Goal: Task Accomplishment & Management: Use online tool/utility

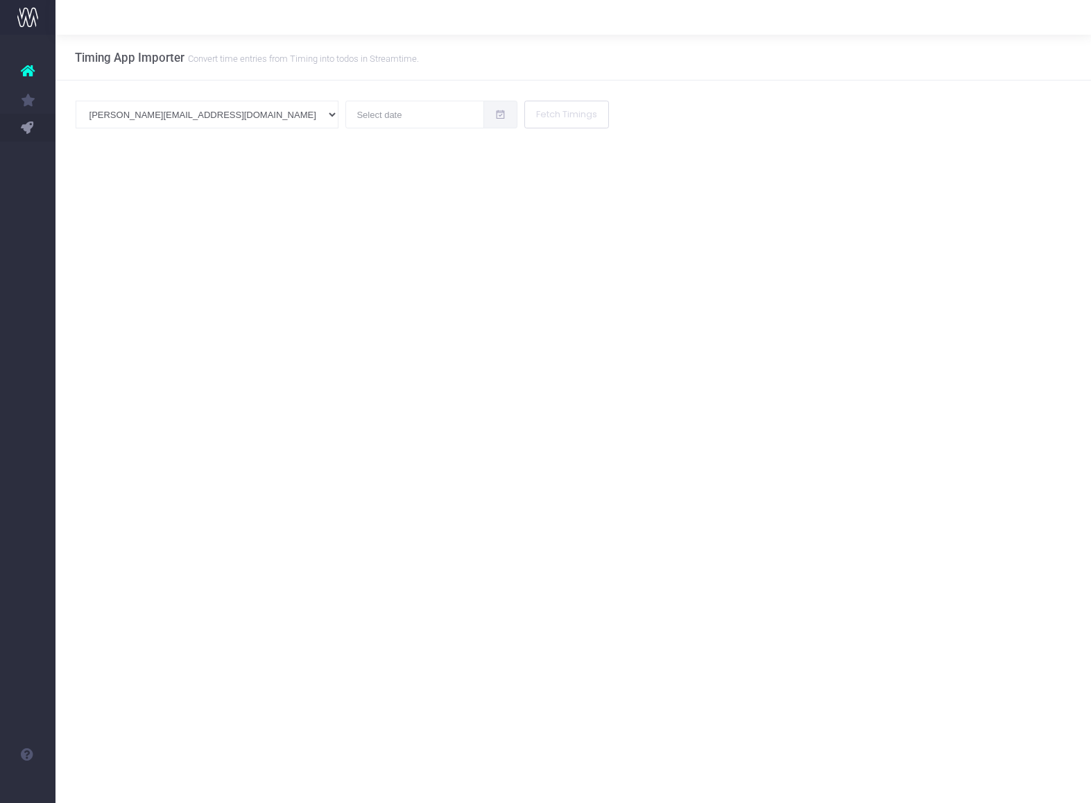
scroll to position [0, 1]
click at [346, 122] on input "text" at bounding box center [415, 115] width 139 height 28
click at [284, 251] on td "18" at bounding box center [283, 249] width 24 height 21
type input "[DATE]"
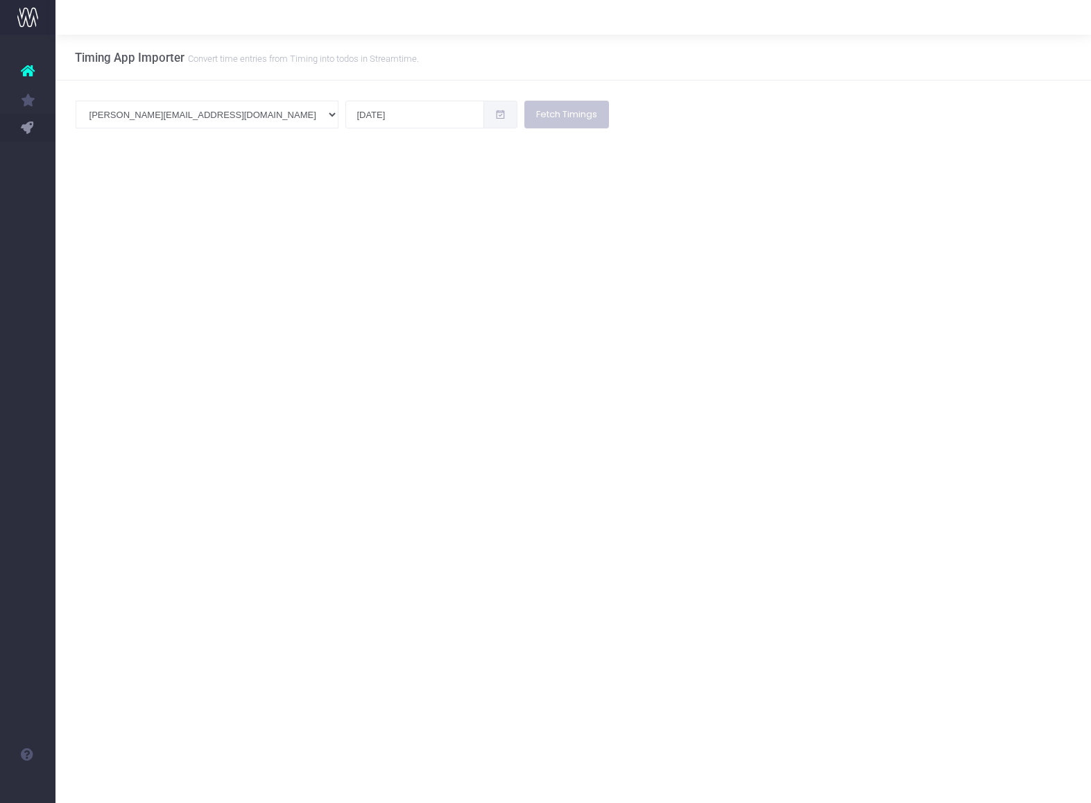
click at [525, 119] on button "Fetch Timings" at bounding box center [567, 115] width 85 height 28
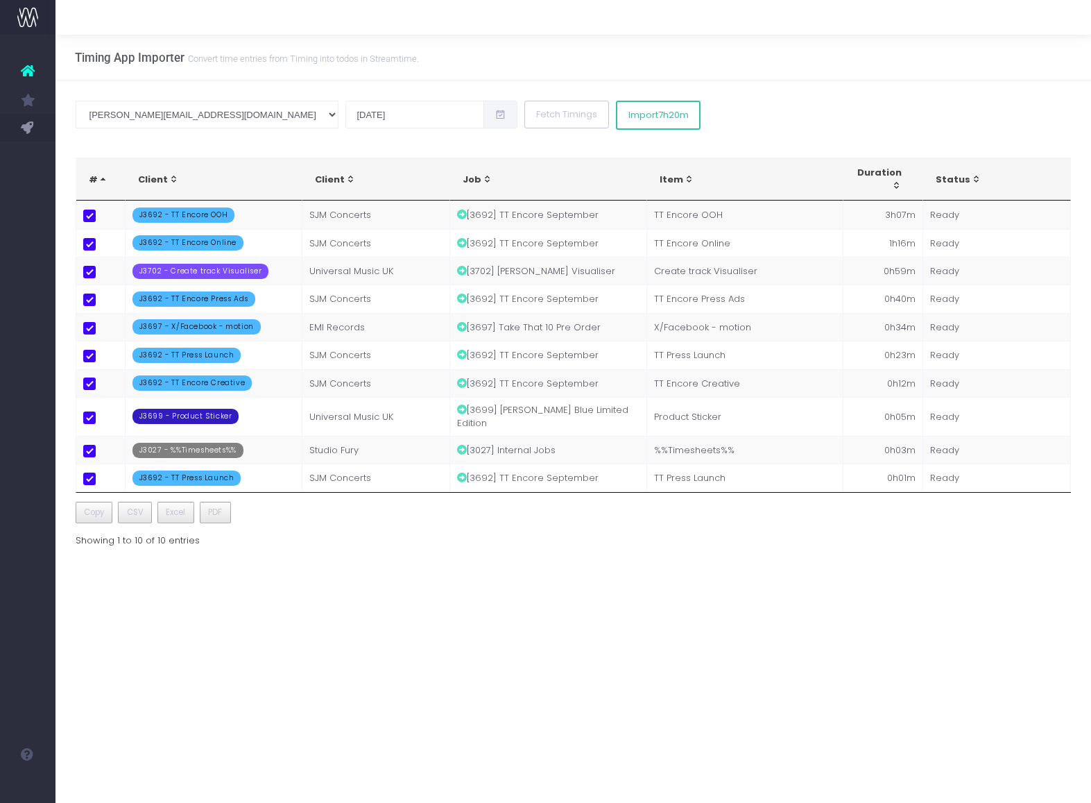
click at [90, 216] on span at bounding box center [89, 216] width 12 height 12
click at [104, 216] on input "checkbox" at bounding box center [108, 214] width 9 height 9
checkbox input "false"
click at [83, 246] on span at bounding box center [89, 244] width 12 height 12
click at [104, 246] on input "checkbox" at bounding box center [108, 242] width 9 height 9
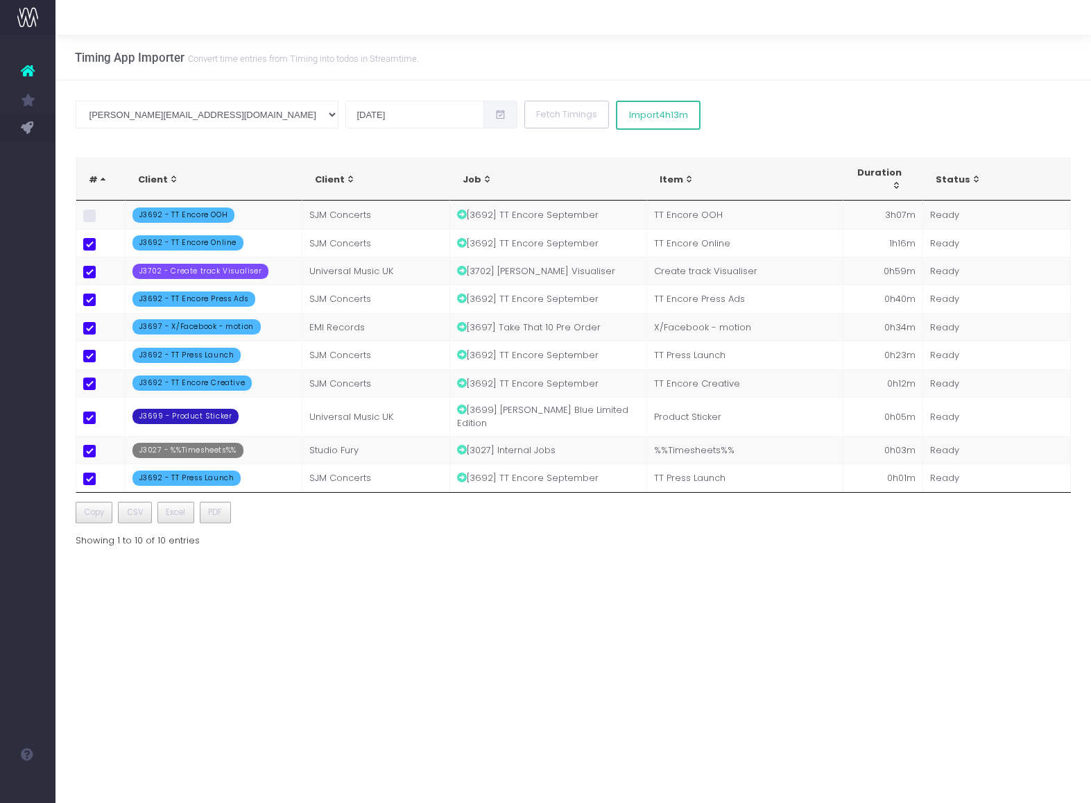
checkbox input "false"
click at [87, 274] on span at bounding box center [89, 272] width 12 height 12
click at [104, 274] on input "checkbox" at bounding box center [108, 270] width 9 height 9
checkbox input "false"
click at [94, 306] on span at bounding box center [89, 299] width 12 height 12
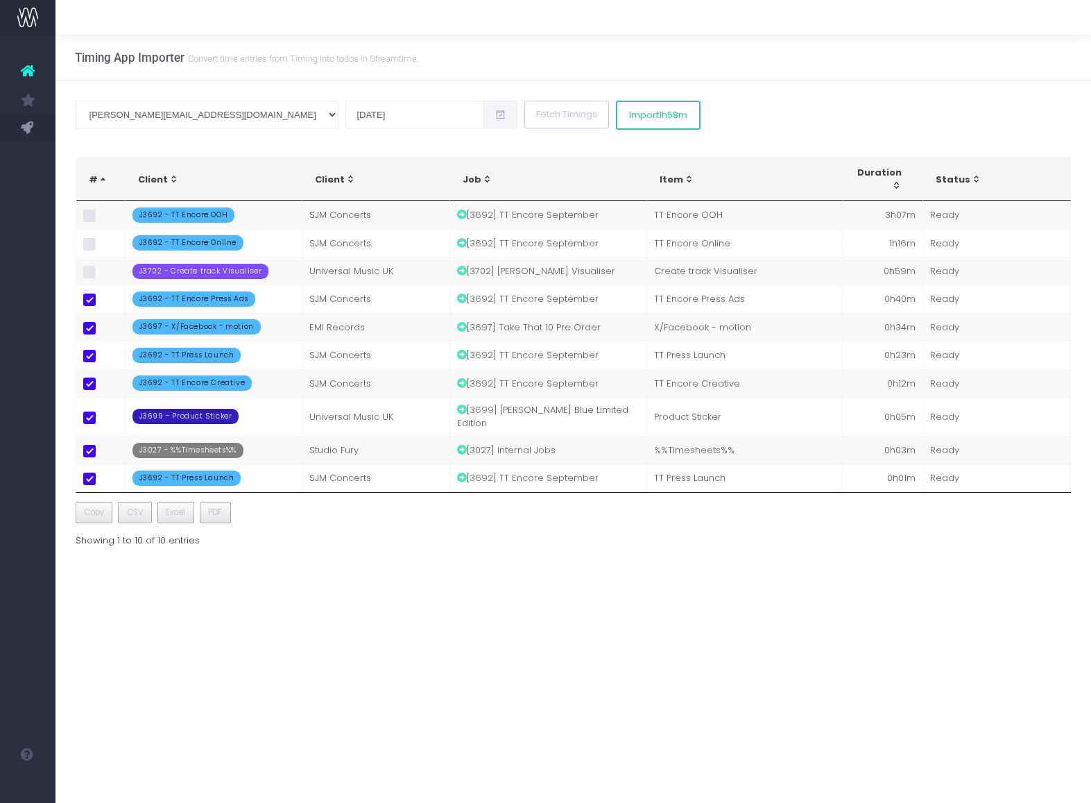
click at [104, 303] on input "checkbox" at bounding box center [108, 297] width 9 height 9
checkbox input "false"
click at [91, 334] on span at bounding box center [89, 328] width 12 height 12
click at [104, 331] on input "checkbox" at bounding box center [108, 326] width 9 height 9
checkbox input "false"
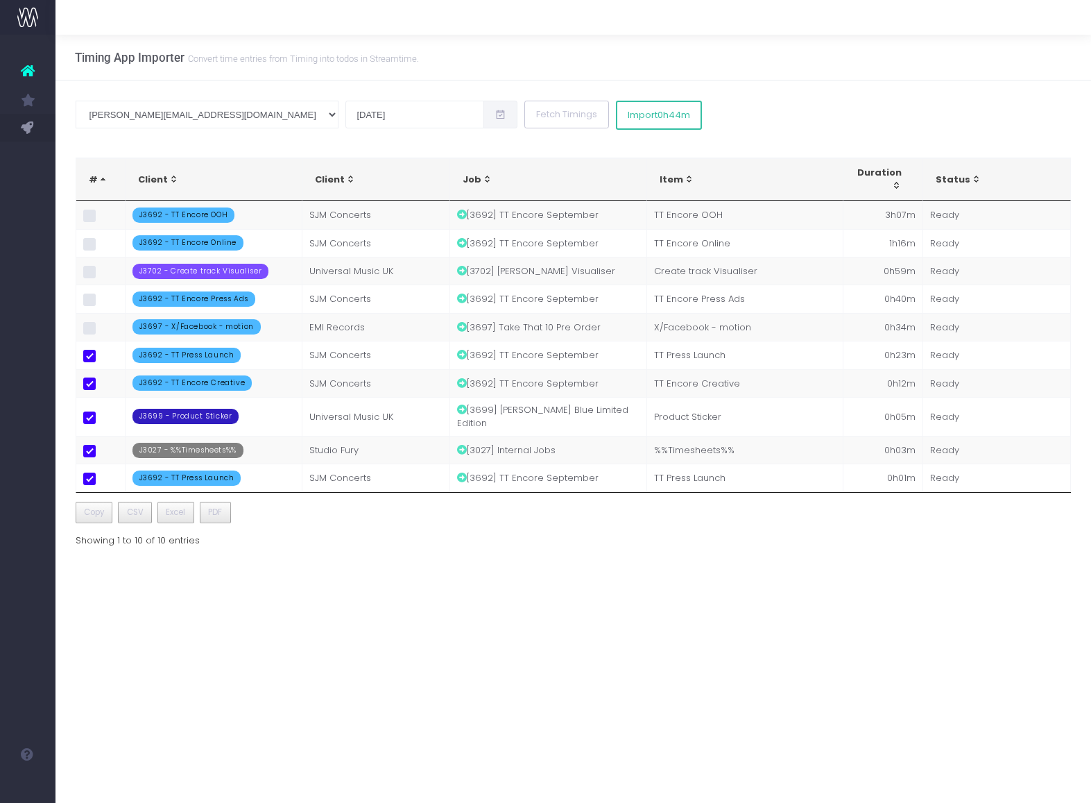
click at [88, 362] on span at bounding box center [89, 356] width 12 height 12
click at [104, 359] on input "checkbox" at bounding box center [108, 354] width 9 height 9
checkbox input "false"
click at [87, 390] on span at bounding box center [89, 383] width 12 height 12
click at [104, 386] on input "checkbox" at bounding box center [108, 381] width 9 height 9
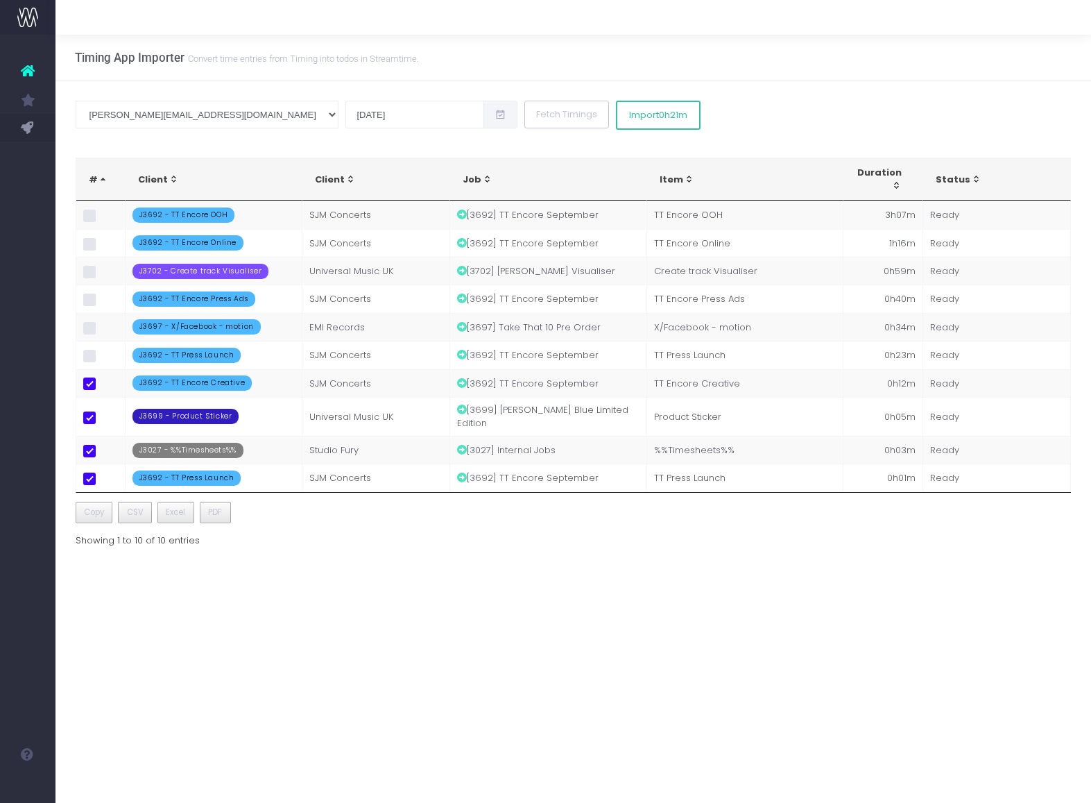
checkbox input "false"
click at [91, 424] on span at bounding box center [89, 417] width 12 height 12
click at [104, 420] on input "checkbox" at bounding box center [108, 415] width 9 height 9
checkbox input "false"
drag, startPoint x: 94, startPoint y: 476, endPoint x: 91, endPoint y: 485, distance: 9.4
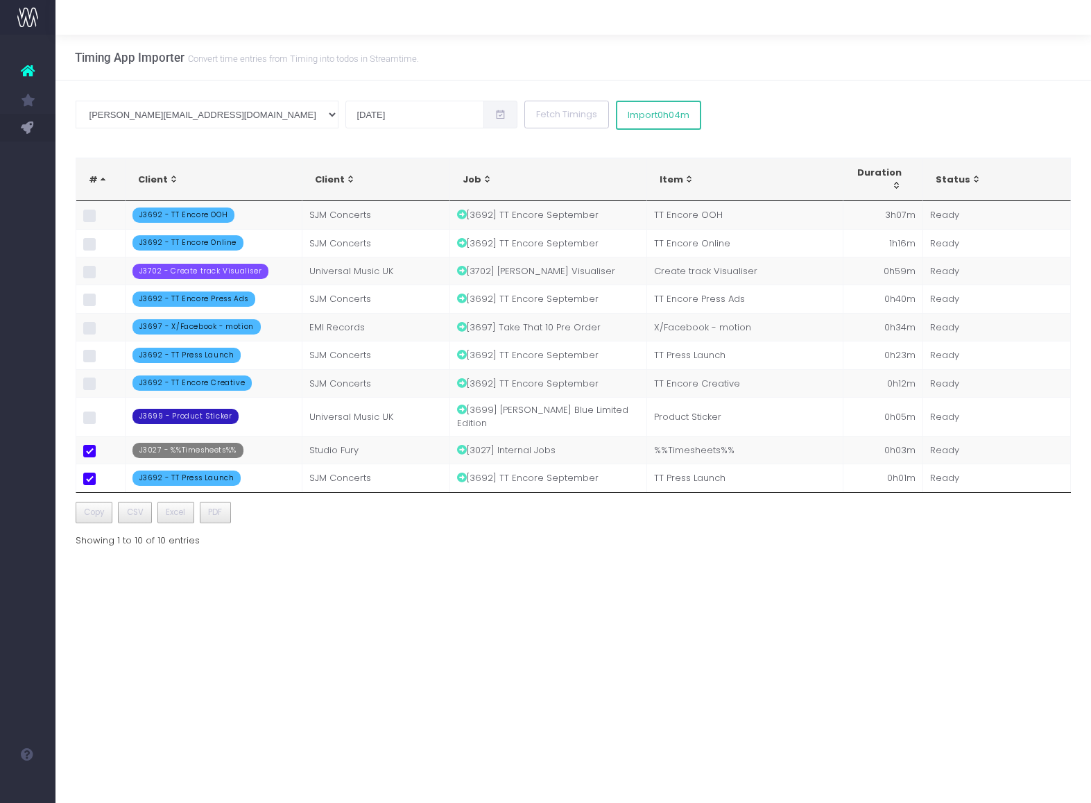
click at [93, 457] on span at bounding box center [89, 451] width 12 height 12
click at [104, 454] on input "checkbox" at bounding box center [108, 449] width 9 height 9
checkbox input "false"
click at [90, 485] on span at bounding box center [89, 478] width 12 height 12
click at [104, 482] on input "checkbox" at bounding box center [108, 476] width 9 height 9
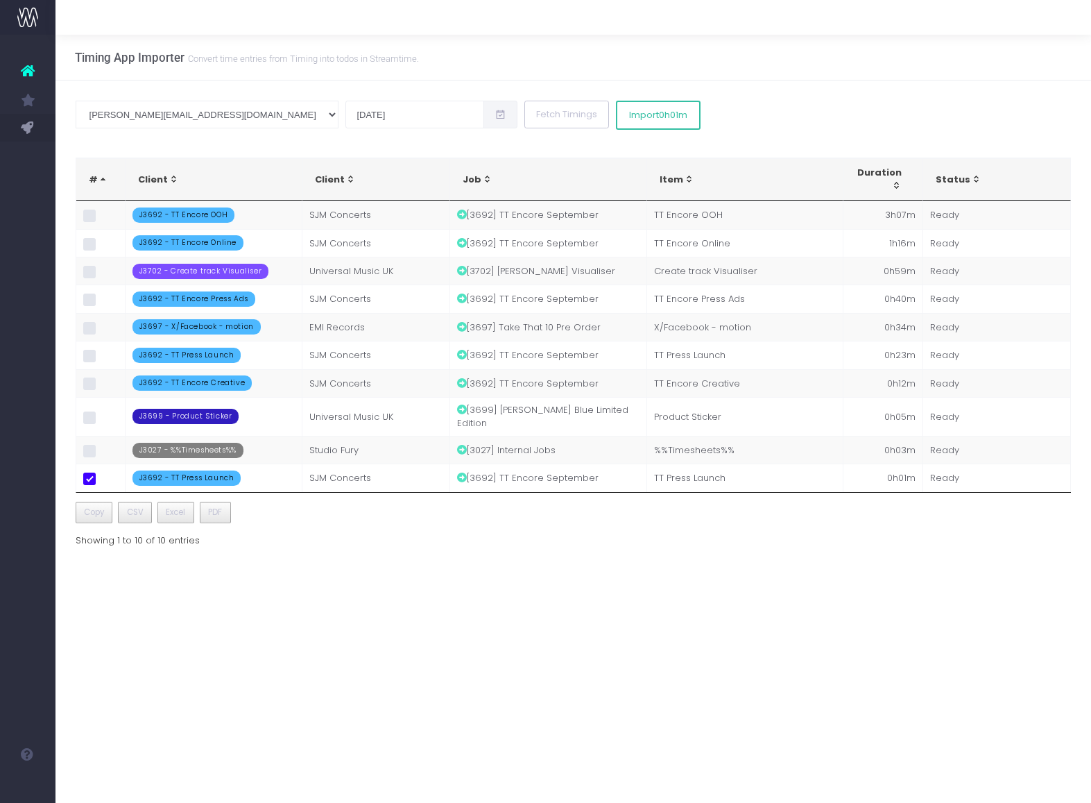
checkbox input "false"
click at [91, 277] on span at bounding box center [89, 272] width 12 height 12
click at [104, 275] on input "checkbox" at bounding box center [108, 270] width 9 height 9
checkbox input "true"
click at [658, 120] on span "0h59m" at bounding box center [673, 115] width 31 height 11
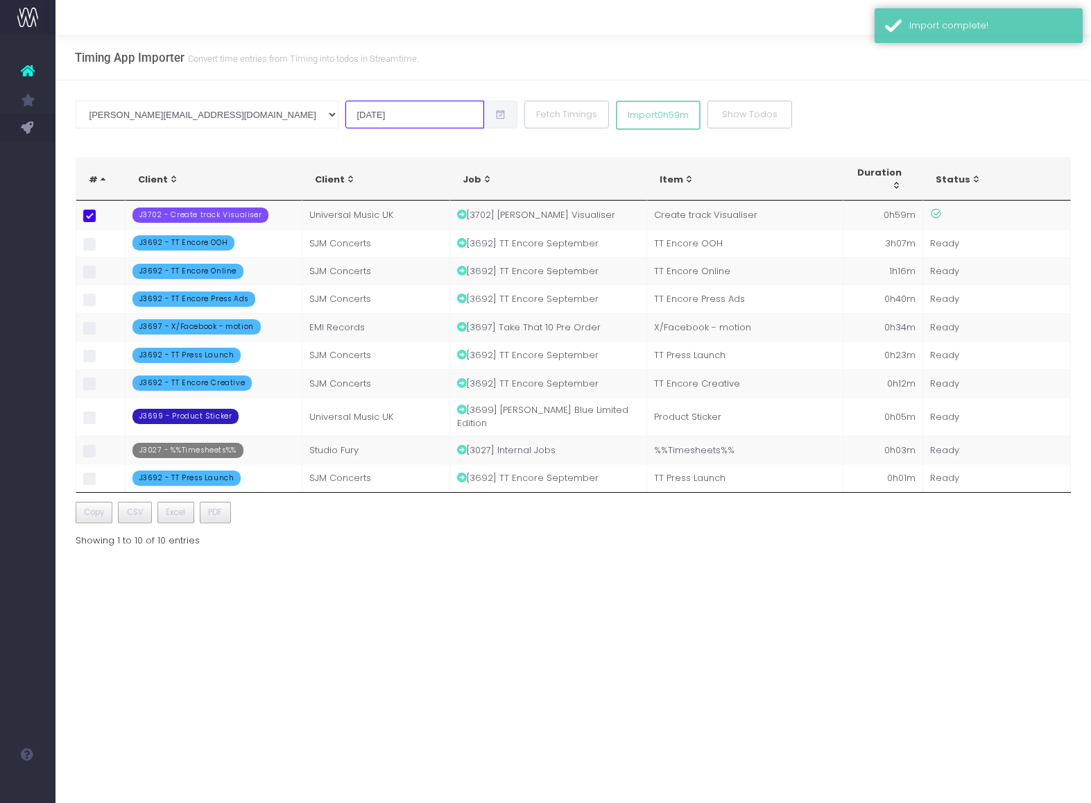
click at [346, 116] on input "[DATE]" at bounding box center [415, 115] width 139 height 28
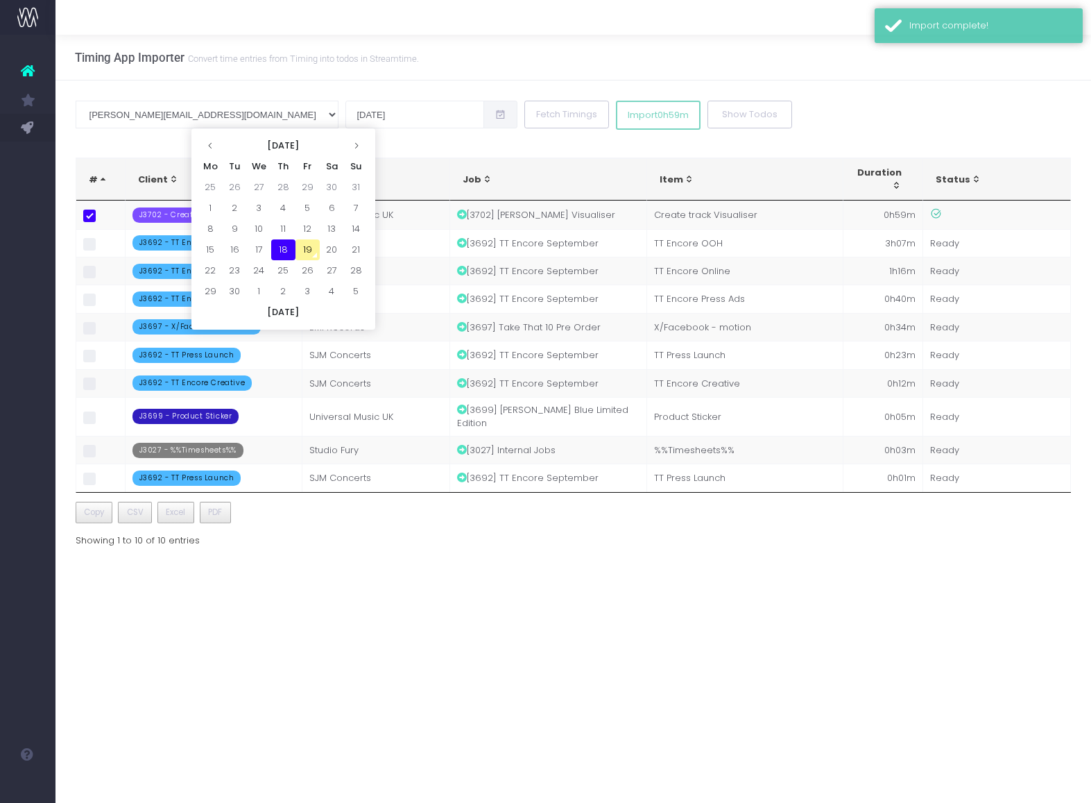
click at [306, 245] on td "19" at bounding box center [308, 249] width 24 height 21
type input "[DATE]"
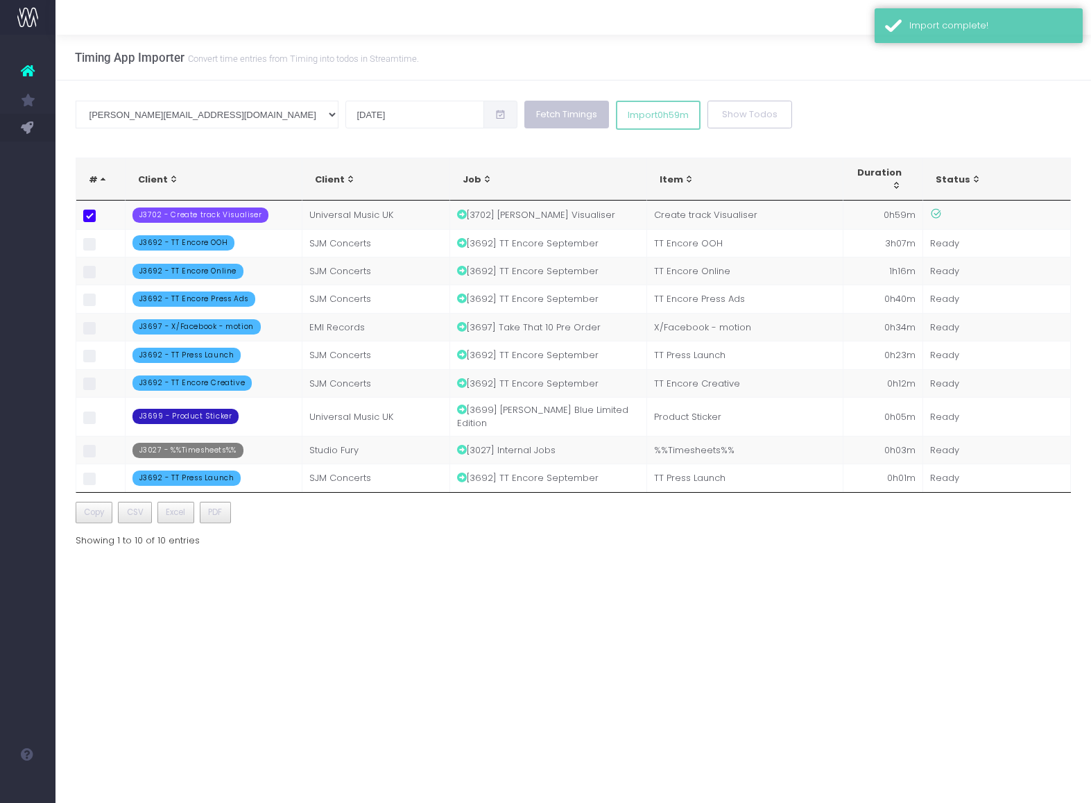
click at [525, 113] on button "Fetch Timings" at bounding box center [567, 115] width 85 height 28
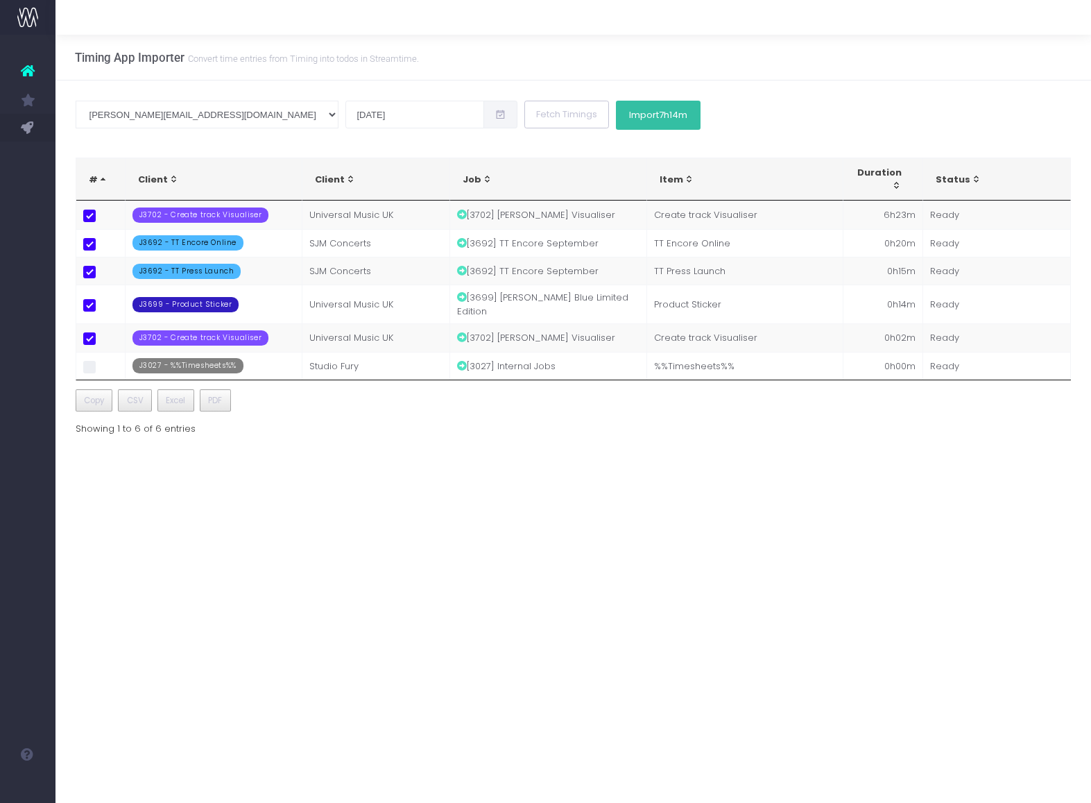
click at [659, 121] on span "7h14m" at bounding box center [673, 115] width 28 height 11
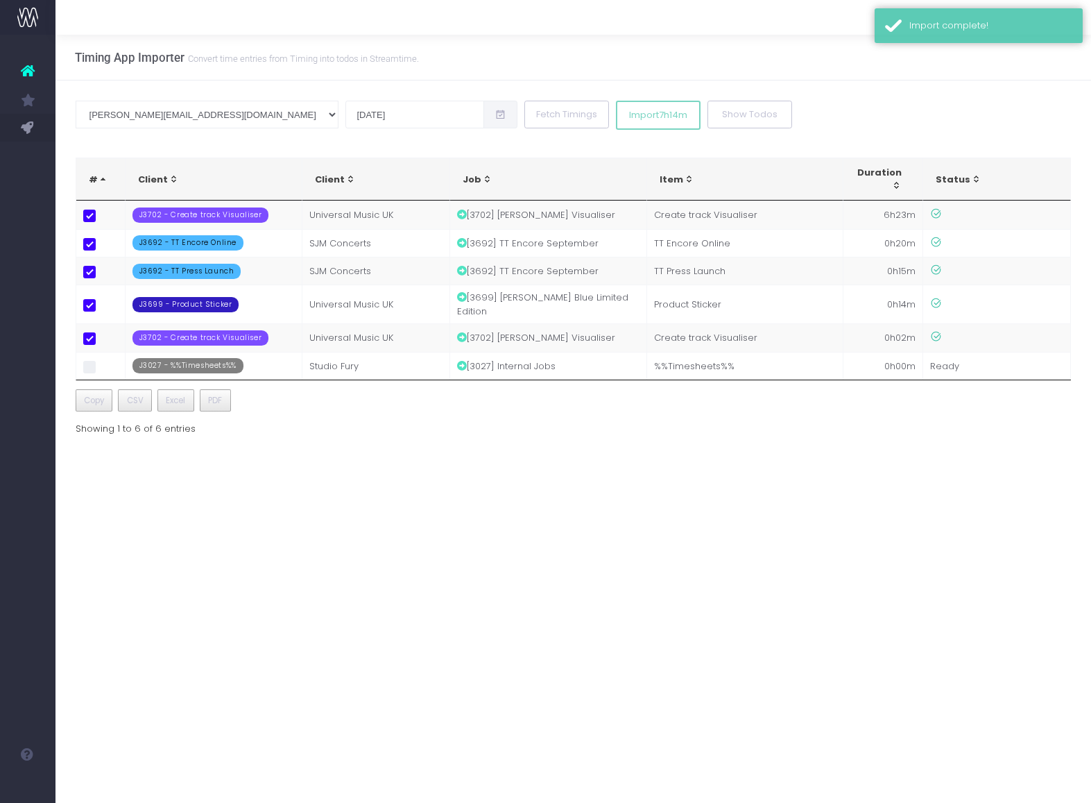
click at [774, 116] on div "[EMAIL_ADDRESS][DOMAIN_NAME] [PERSON_NAME][EMAIL_ADDRESS][DOMAIN_NAME] [PERSON_…" at bounding box center [574, 115] width 996 height 29
